Goal: Information Seeking & Learning: Understand process/instructions

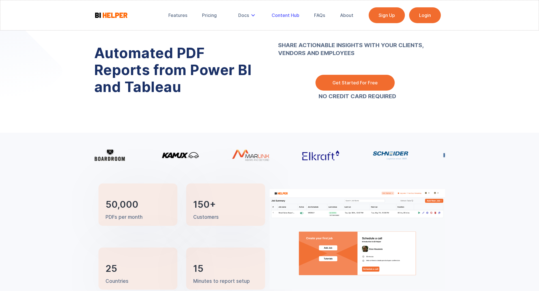
click at [286, 14] on div "Content Hub" at bounding box center [285, 15] width 28 height 6
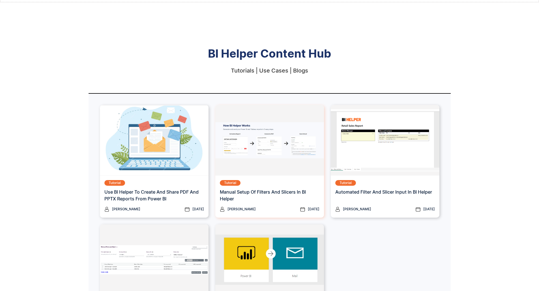
click at [263, 191] on h3 "Manual Setup of Filters and Slicers in BI Helper" at bounding box center [270, 196] width 100 height 14
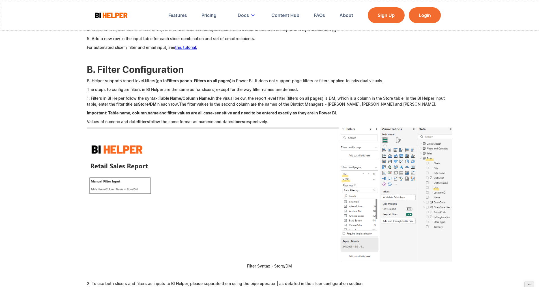
scroll to position [1340, 0]
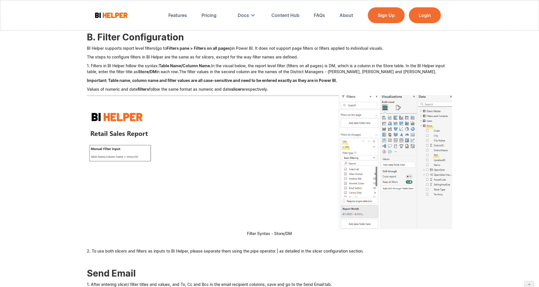
click at [143, 42] on h2 "B. Filter Configuration" at bounding box center [269, 37] width 365 height 10
copy h2 "B. Filter Configuration"
